Goal: Information Seeking & Learning: Learn about a topic

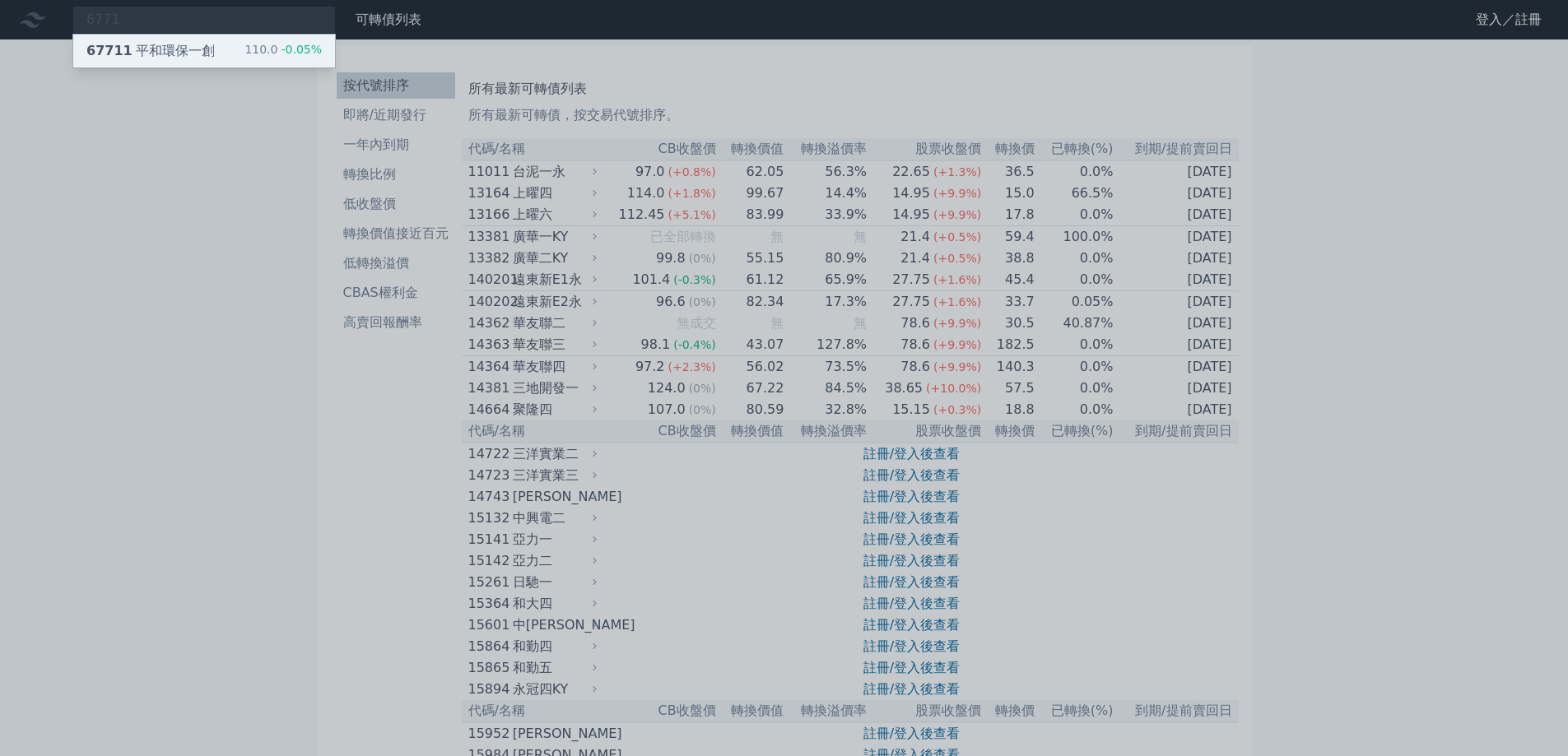
type input "6771"
click at [155, 54] on div "67711 平和環保一創" at bounding box center [151, 51] width 129 height 19
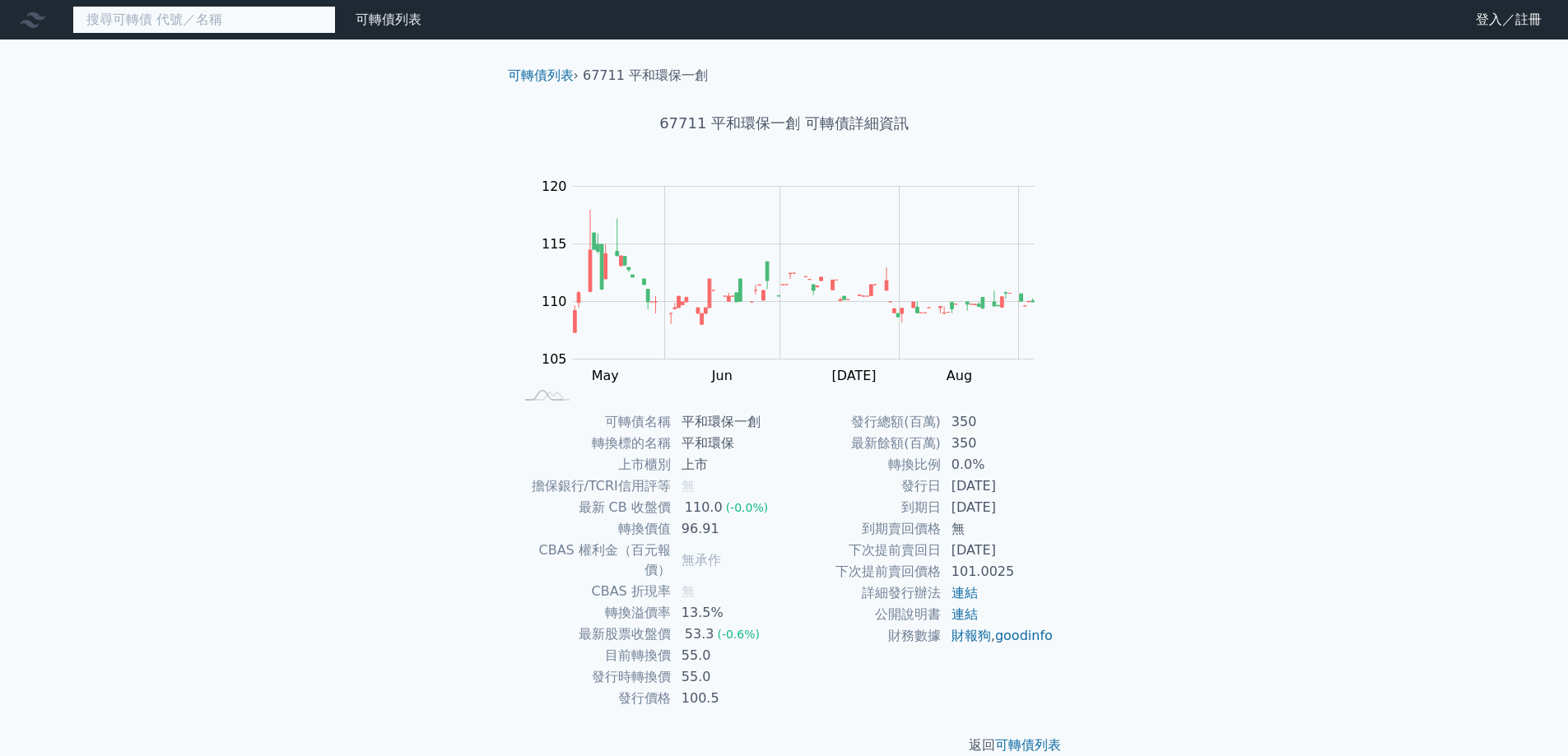
click at [273, 25] on input at bounding box center [204, 20] width 264 height 28
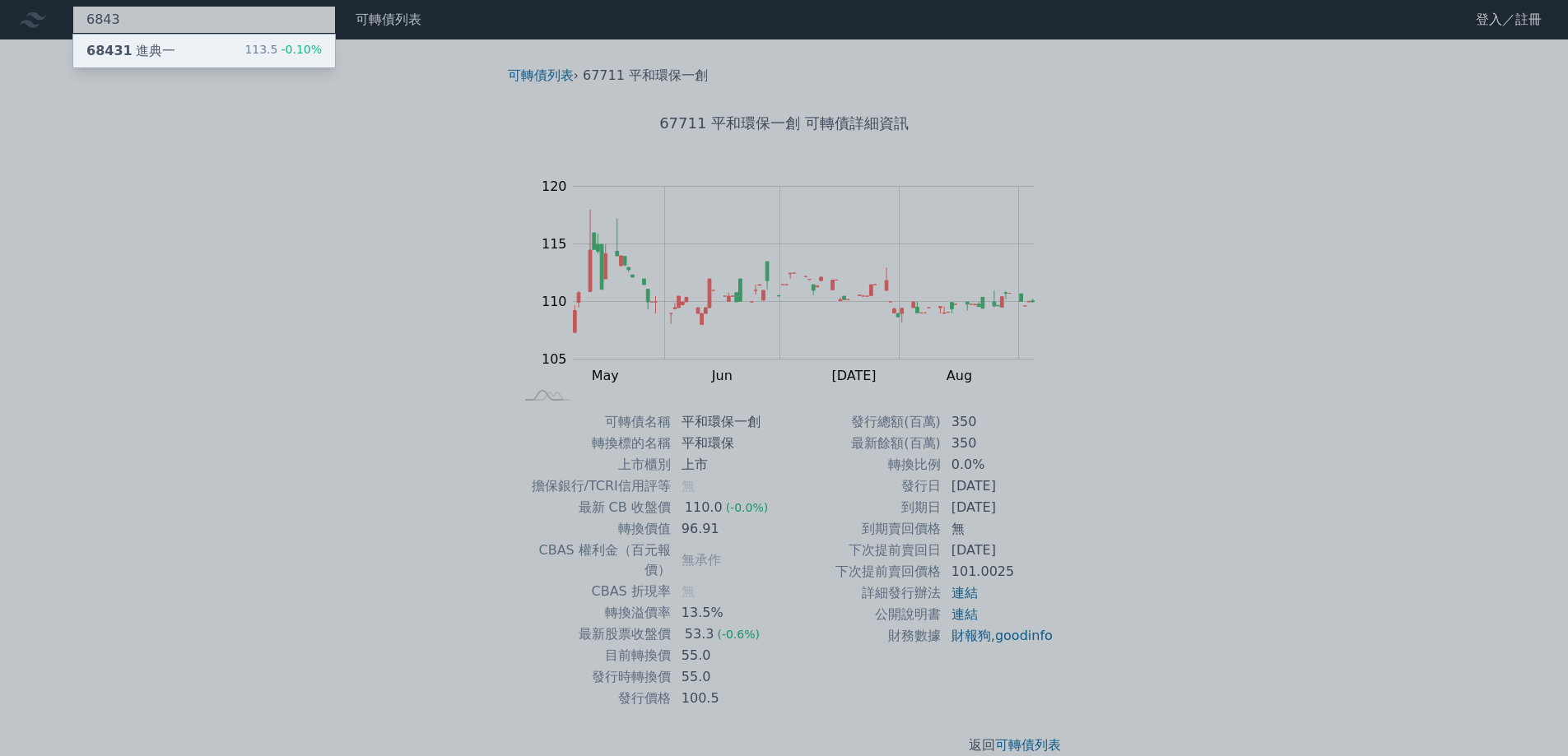
type input "6843"
click at [252, 54] on div "113.5 -0.10%" at bounding box center [283, 51] width 78 height 19
